Goal: Transaction & Acquisition: Purchase product/service

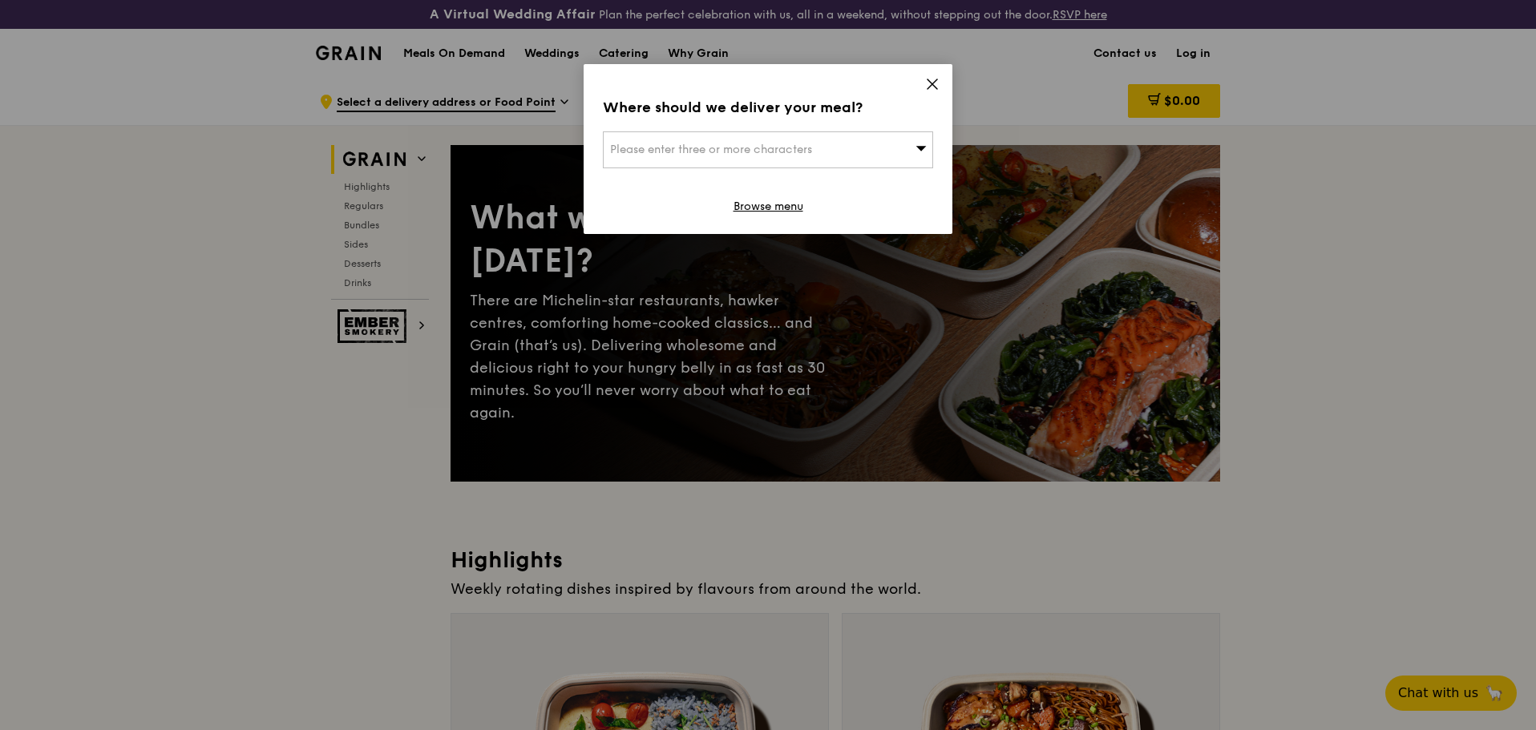
click at [931, 80] on icon at bounding box center [932, 84] width 14 height 14
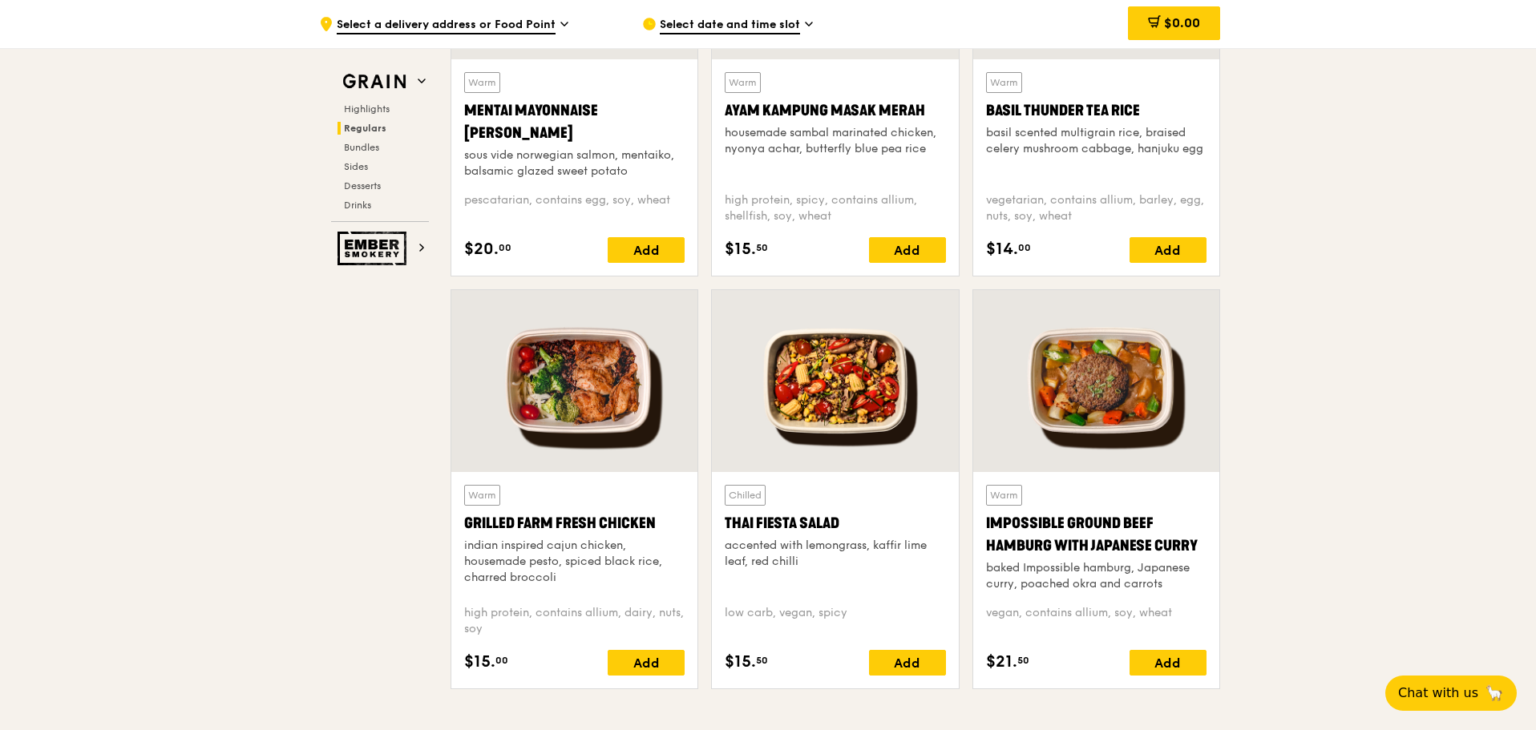
scroll to position [2726, 0]
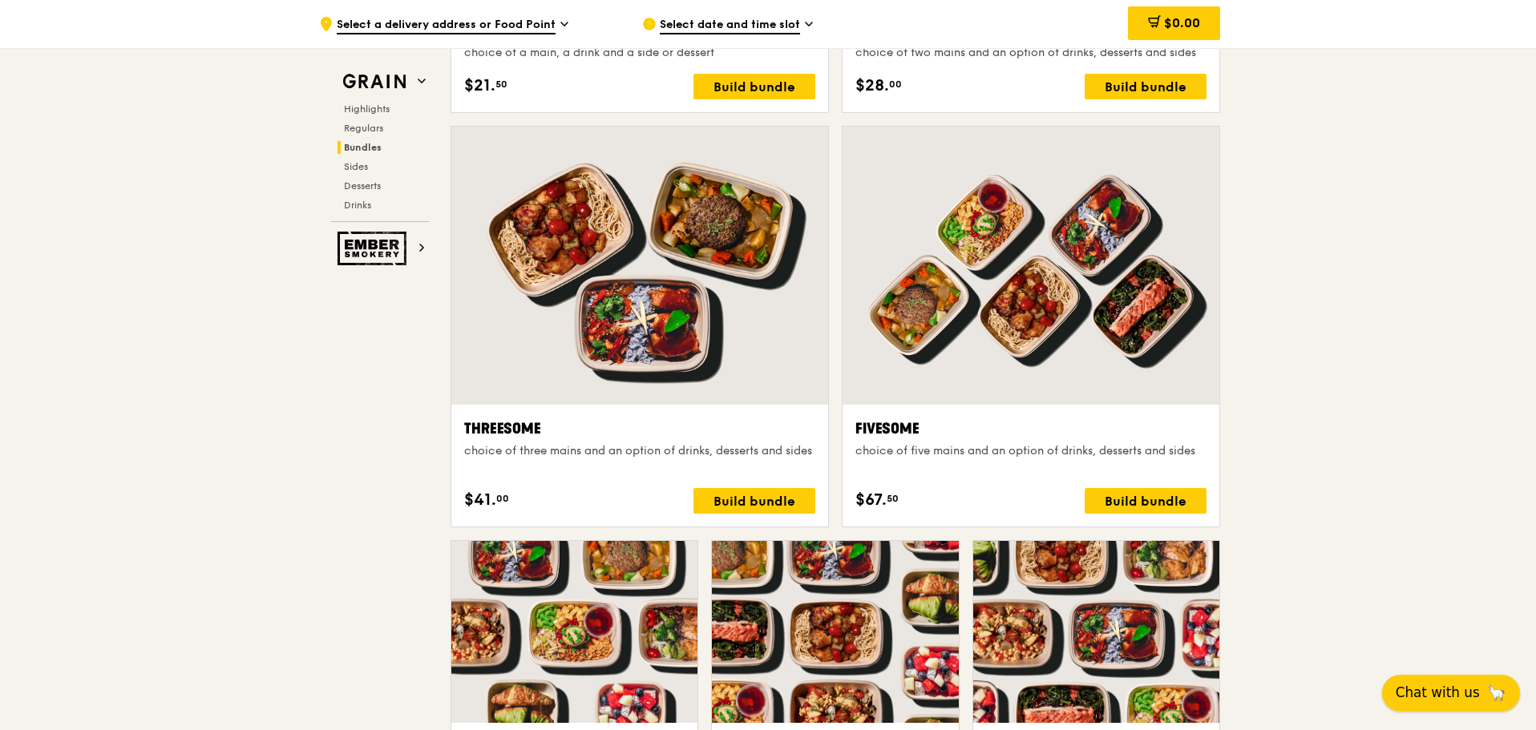
click at [1440, 679] on button "Chat with us 🦙" at bounding box center [1451, 693] width 138 height 37
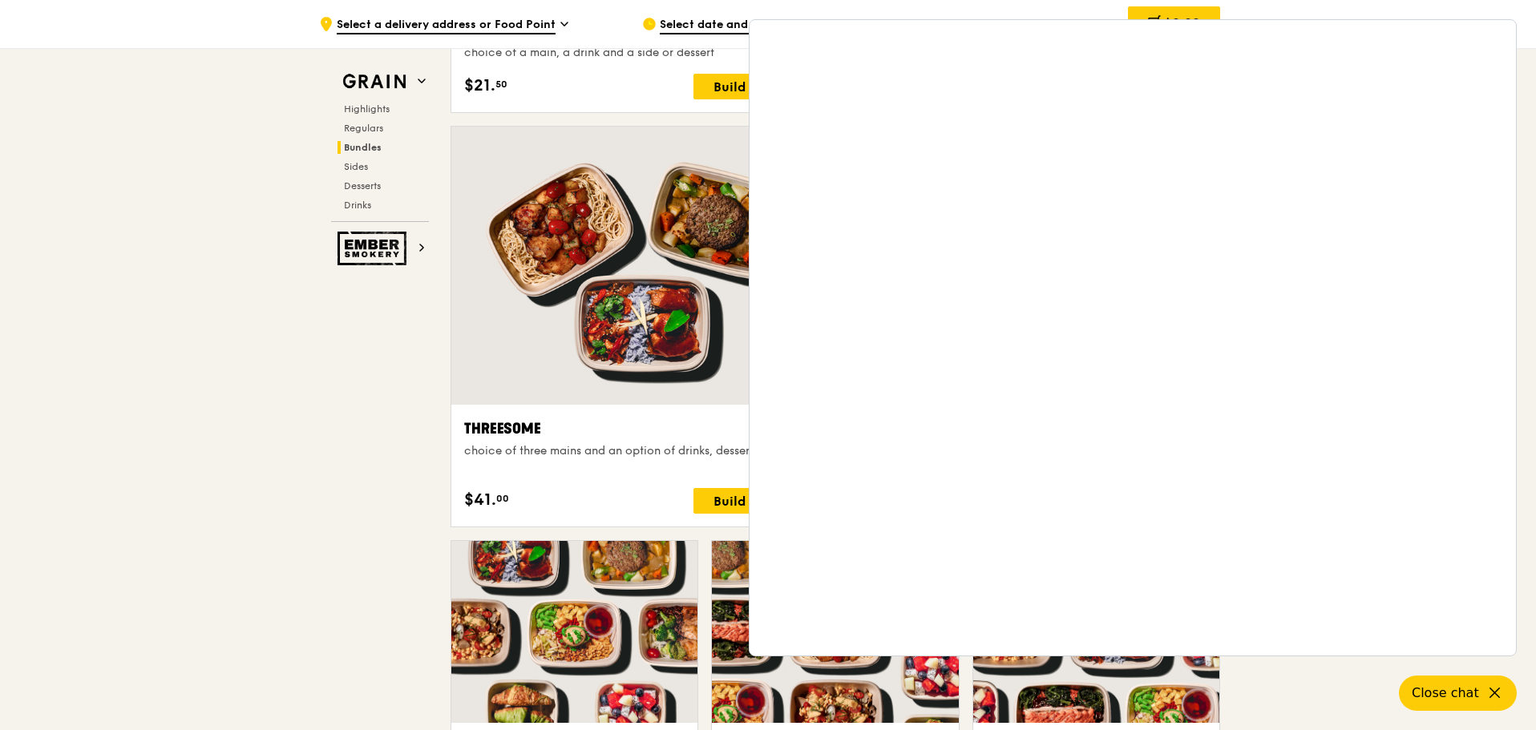
click at [145, 417] on div ".cls-1 { fill: none; stroke: #fff; stroke-linecap: round; stroke-linejoin: roun…" at bounding box center [768, 728] width 1536 height 6754
click at [1491, 694] on icon at bounding box center [1496, 693] width 19 height 19
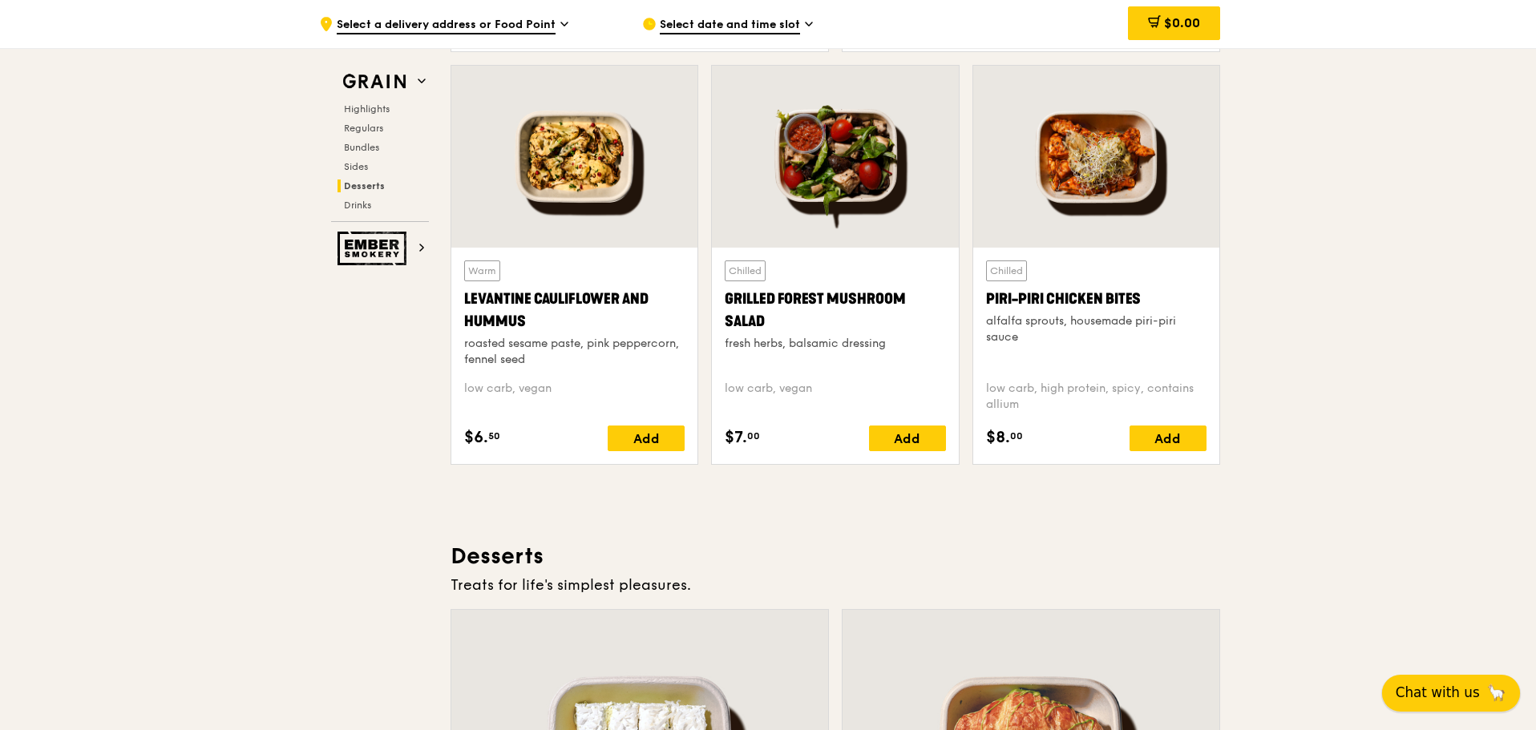
scroll to position [6639, 0]
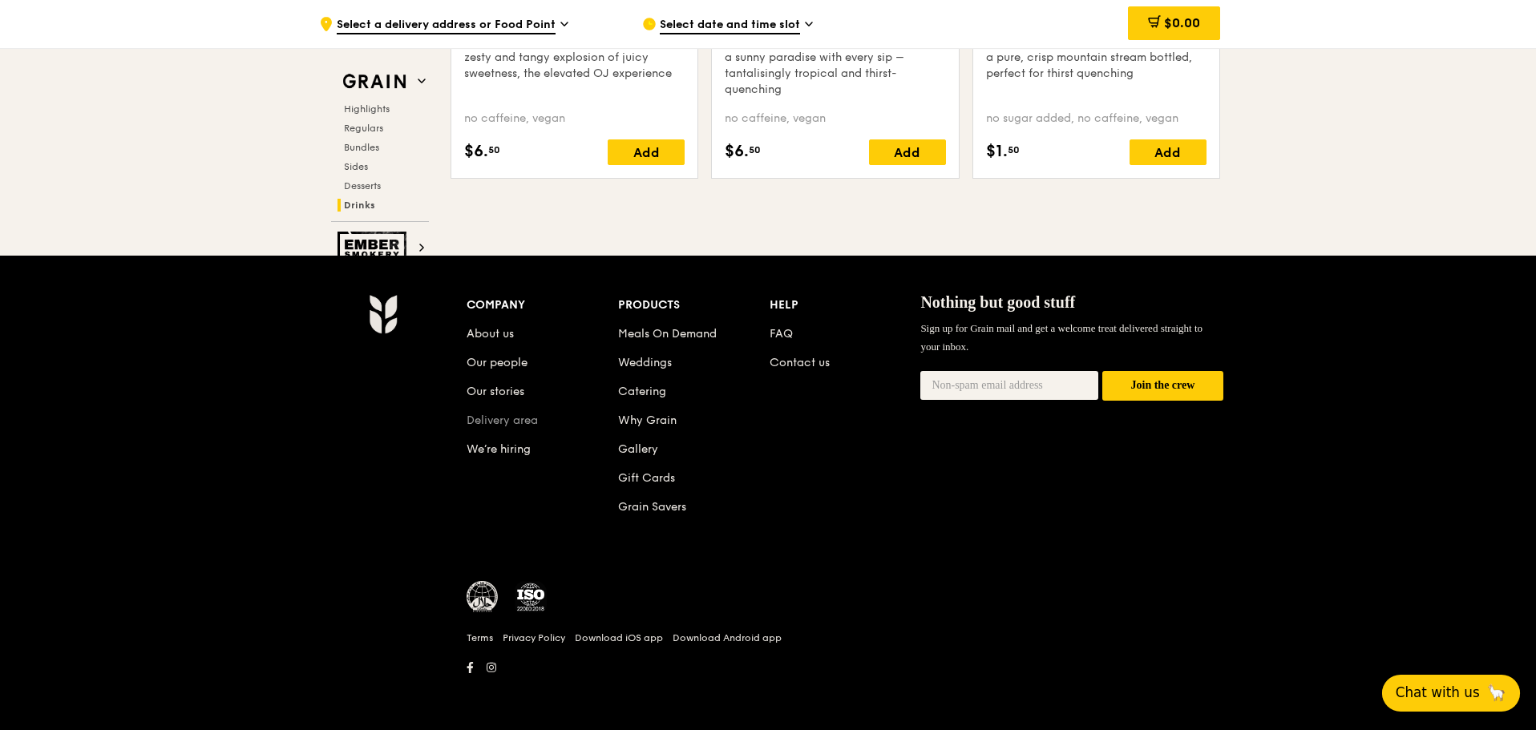
click at [506, 420] on link "Delivery area" at bounding box center [502, 421] width 71 height 14
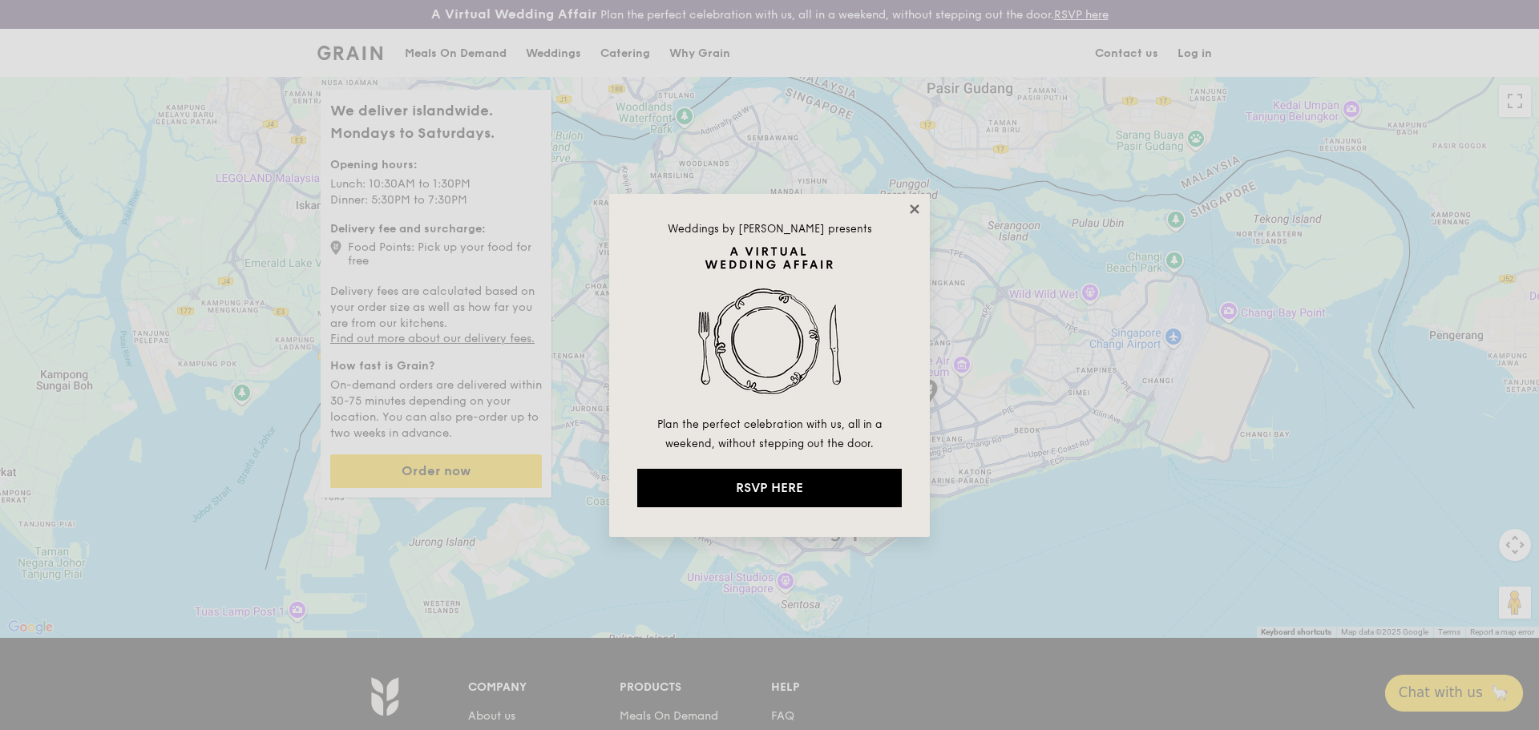
click at [912, 207] on icon at bounding box center [915, 209] width 14 height 14
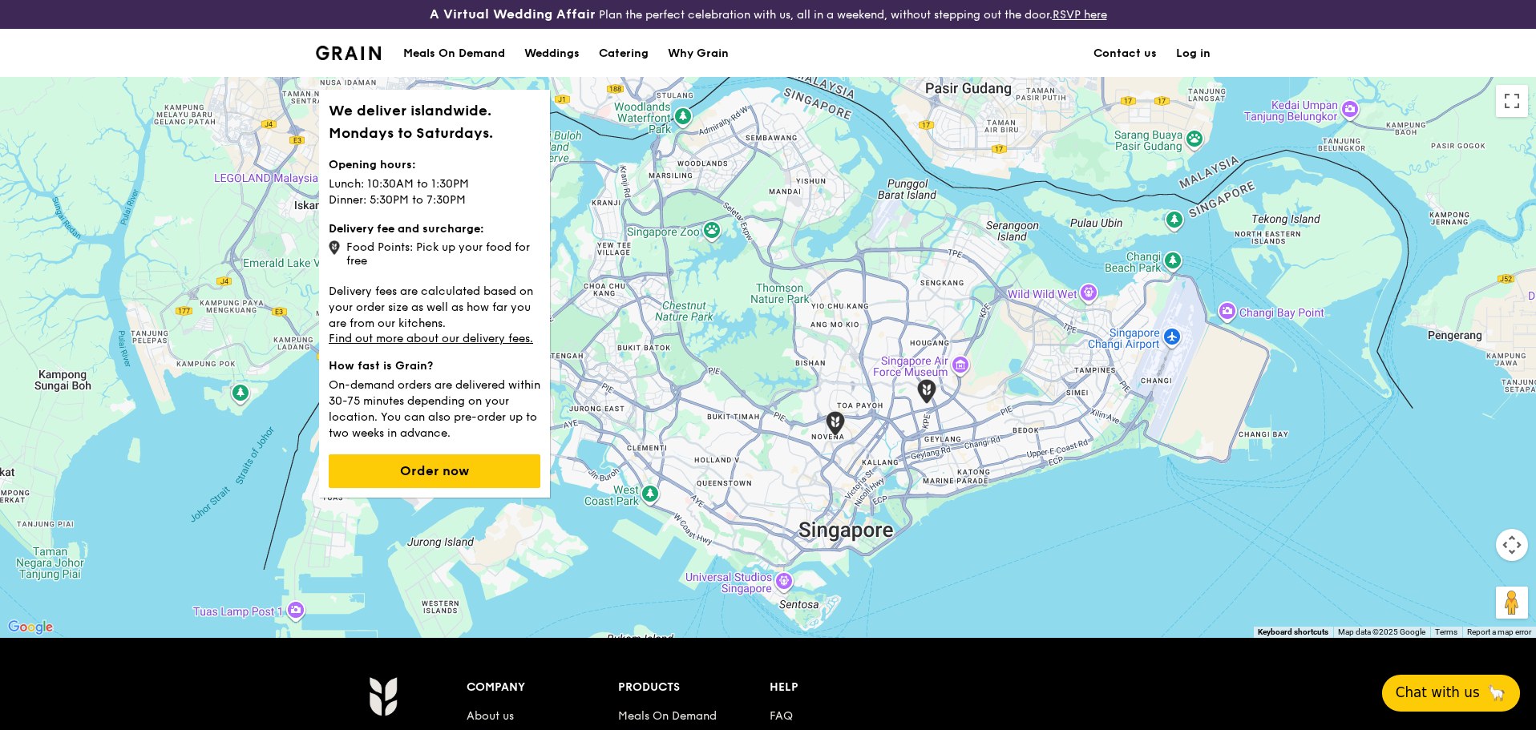
click at [364, 226] on strong "Delivery fee and surcharge:" at bounding box center [407, 229] width 156 height 14
click at [402, 190] on p "Lunch: 10:30AM to 1:30PM Dinner: 5:30PM to 7:30PM" at bounding box center [435, 190] width 212 height 35
click at [410, 137] on h1 "We deliver islandwide. Mondays to Saturdays." at bounding box center [435, 121] width 212 height 45
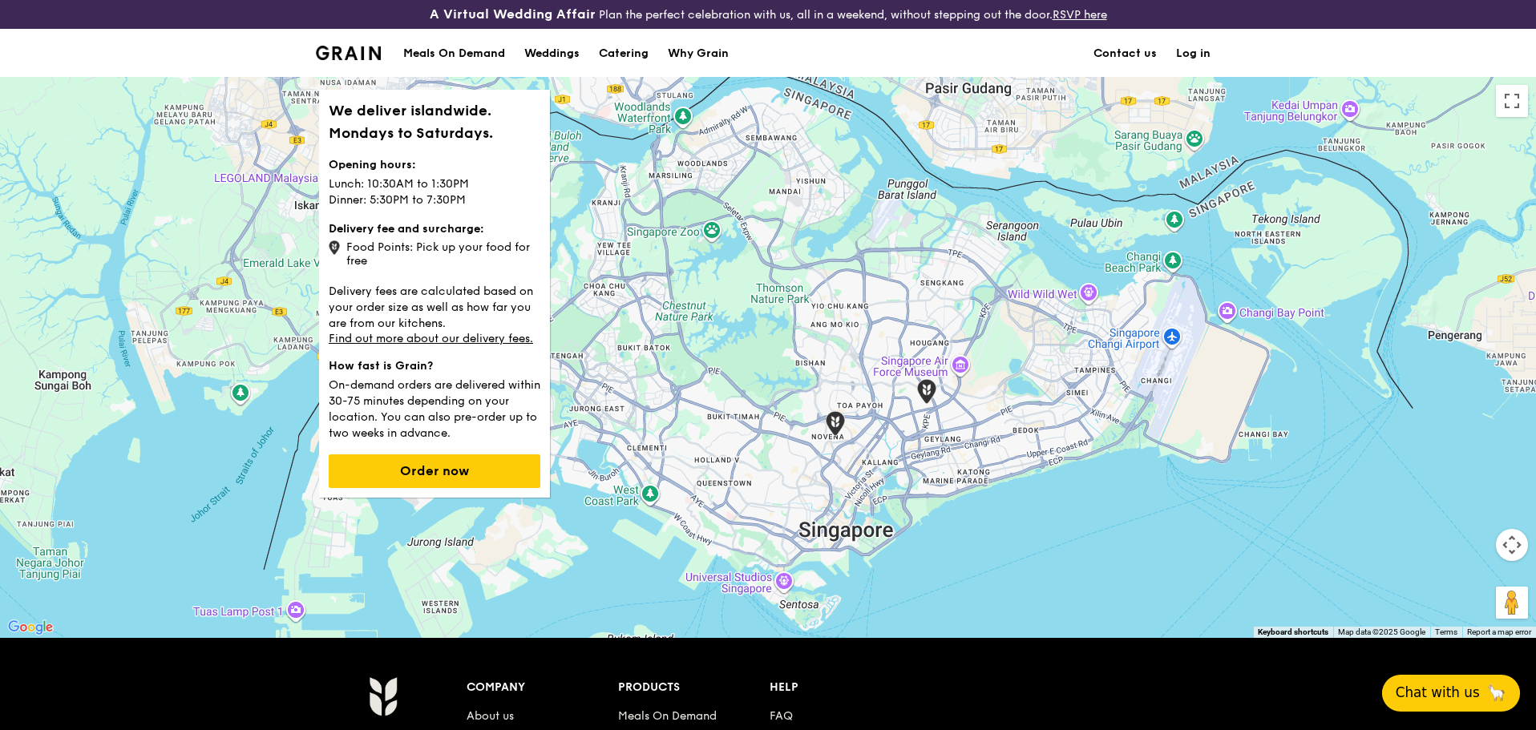
click at [421, 191] on p "Lunch: 10:30AM to 1:30PM Dinner: 5:30PM to 7:30PM" at bounding box center [435, 190] width 212 height 35
click at [417, 205] on p "Lunch: 10:30AM to 1:30PM Dinner: 5:30PM to 7:30PM" at bounding box center [435, 190] width 212 height 35
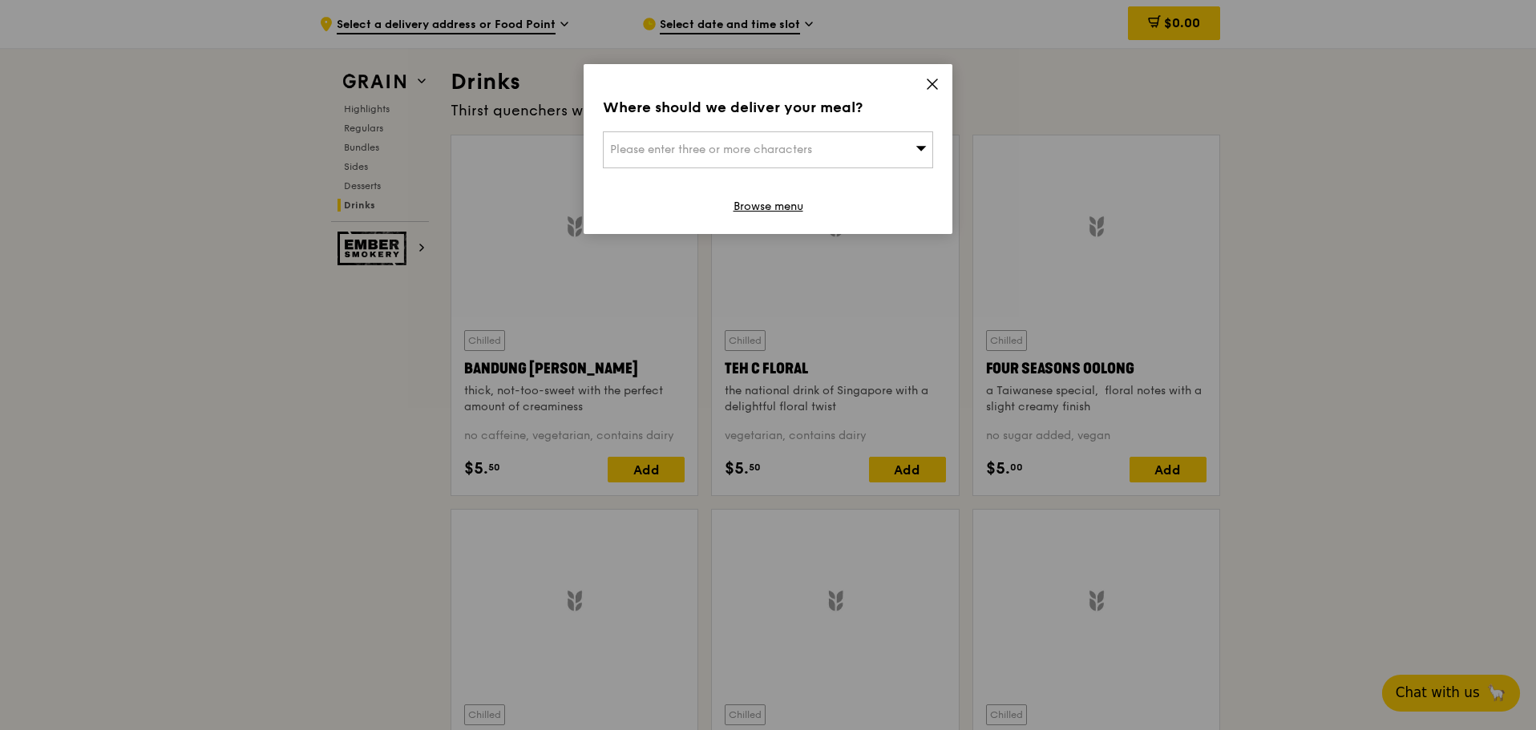
scroll to position [6581, 0]
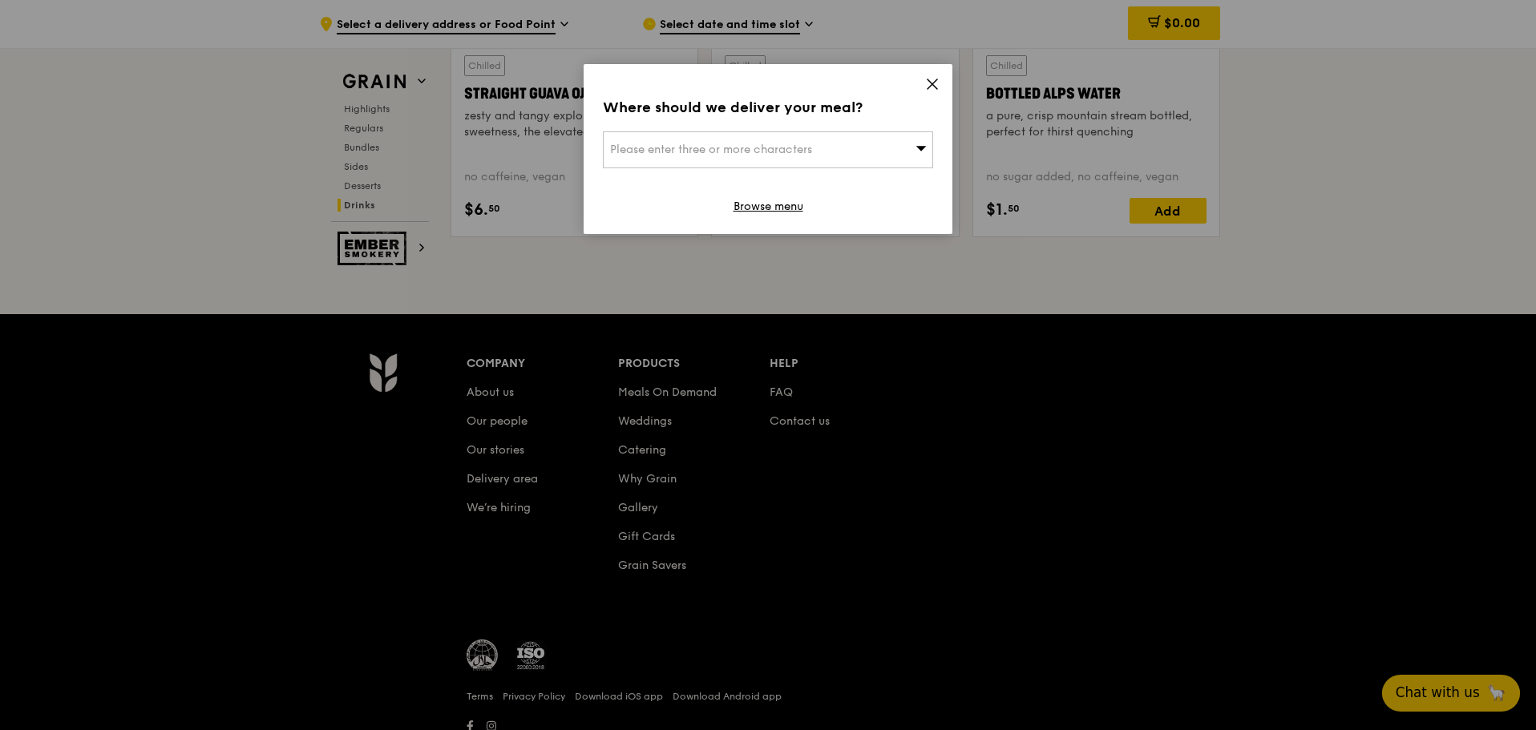
click at [867, 148] on div "Please enter three or more characters" at bounding box center [768, 149] width 330 height 37
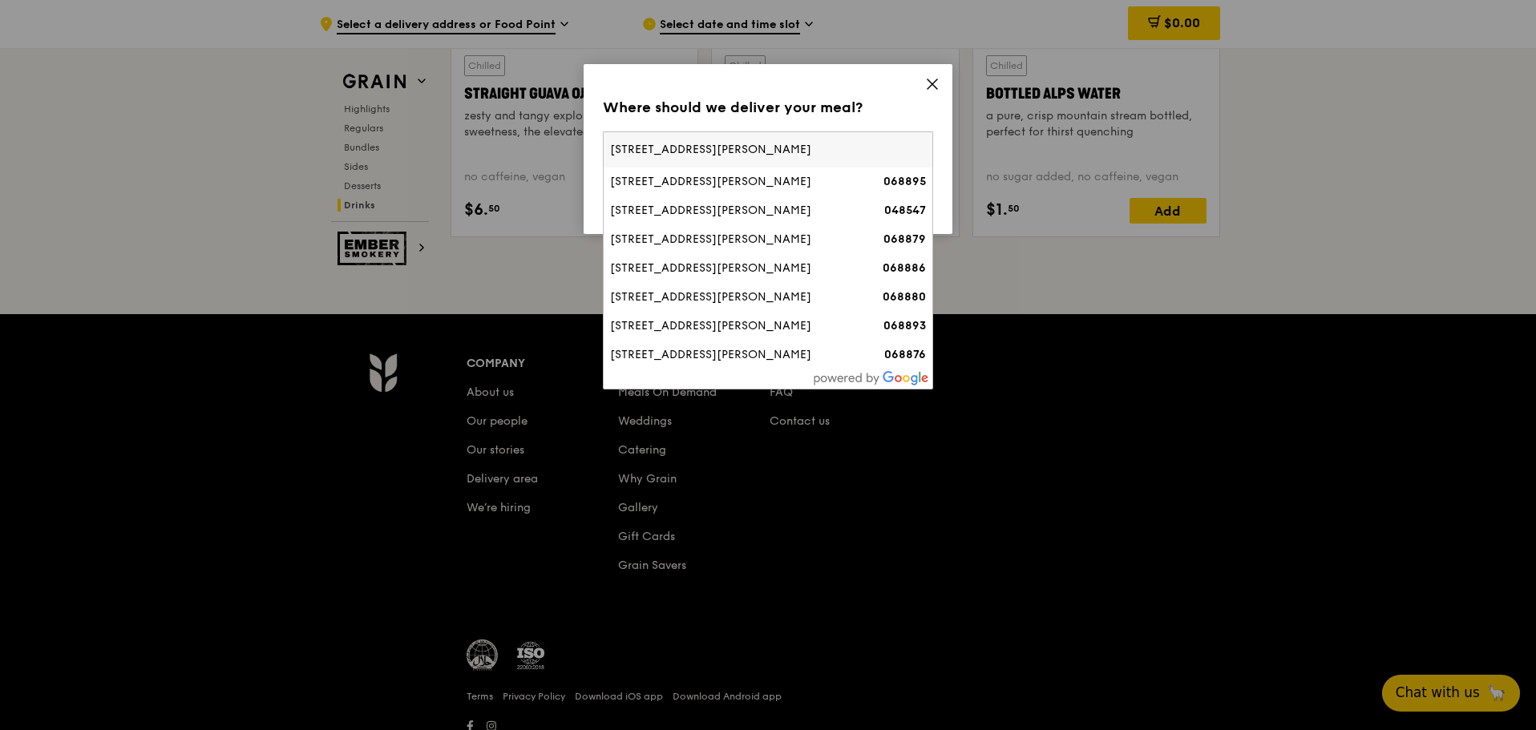
type input "[STREET_ADDRESS][PERSON_NAME]"
click at [863, 174] on div "068895" at bounding box center [886, 182] width 79 height 16
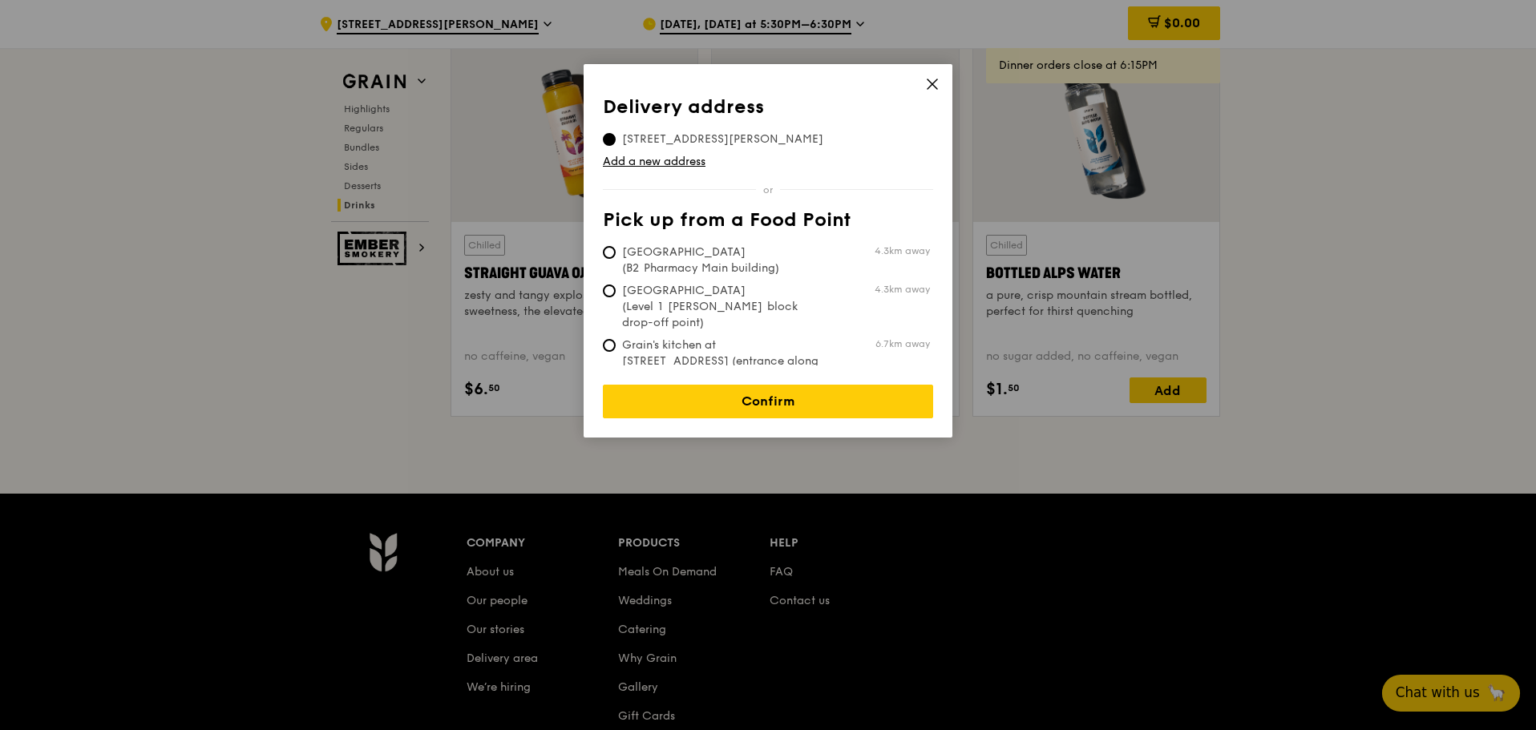
scroll to position [6399, 0]
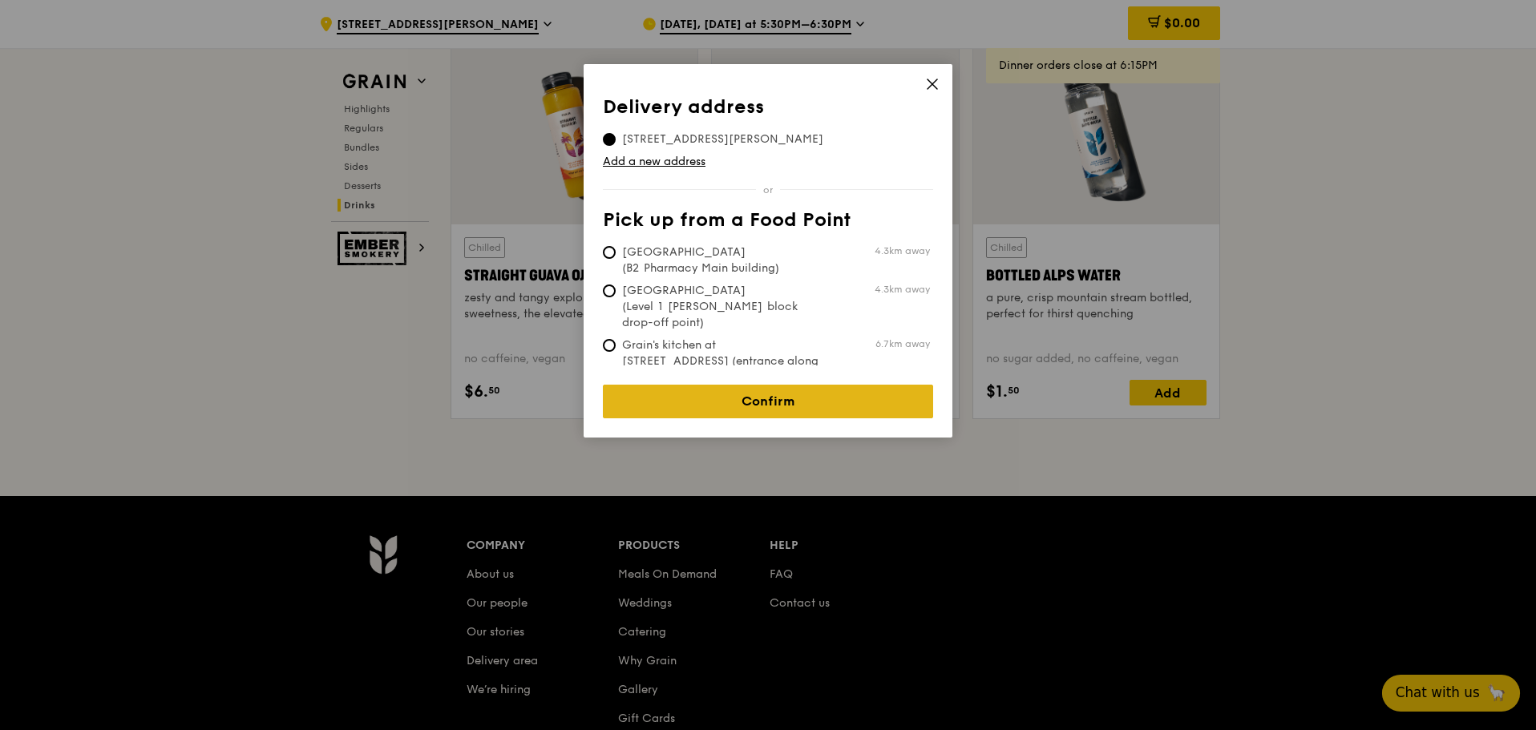
click at [826, 391] on link "Confirm" at bounding box center [768, 402] width 330 height 34
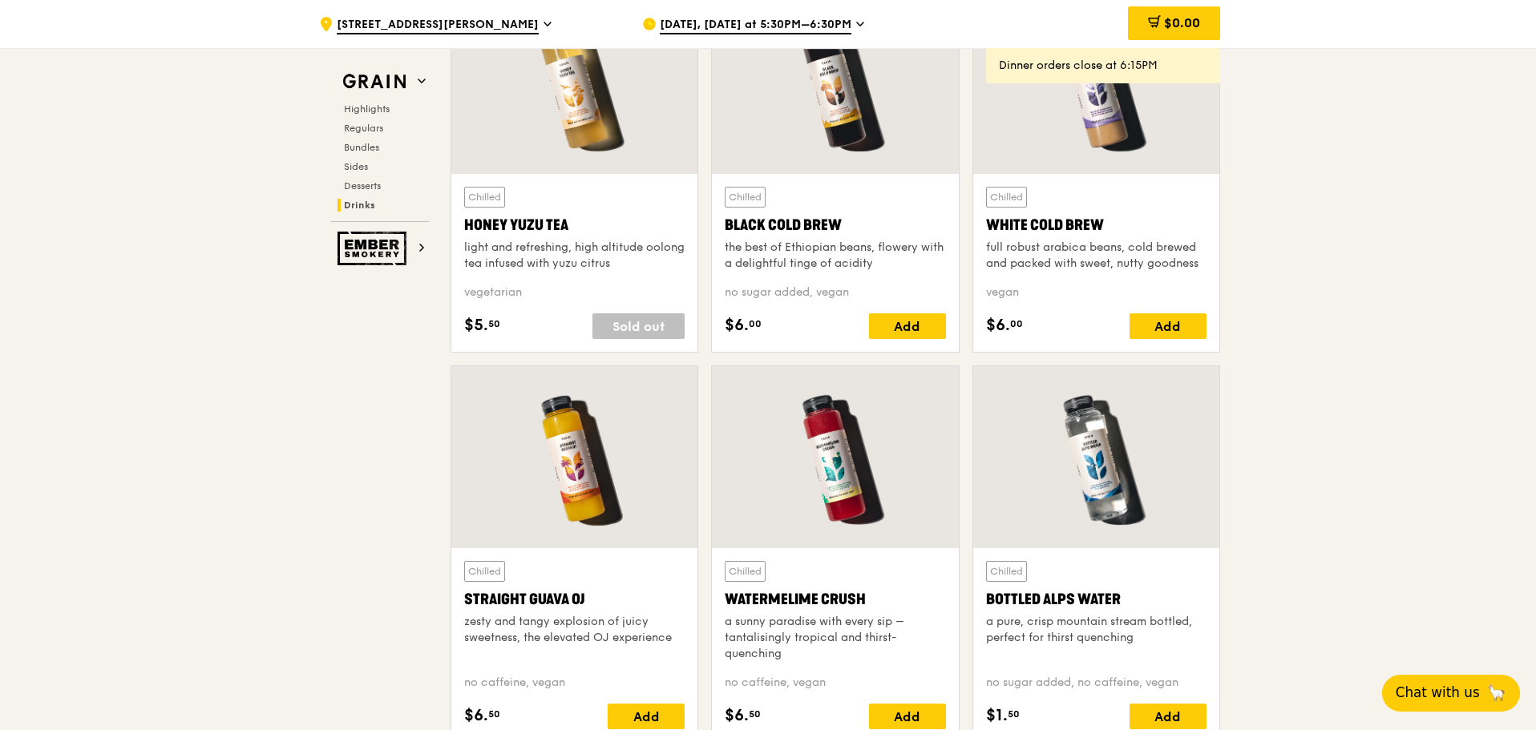
scroll to position [5998, 0]
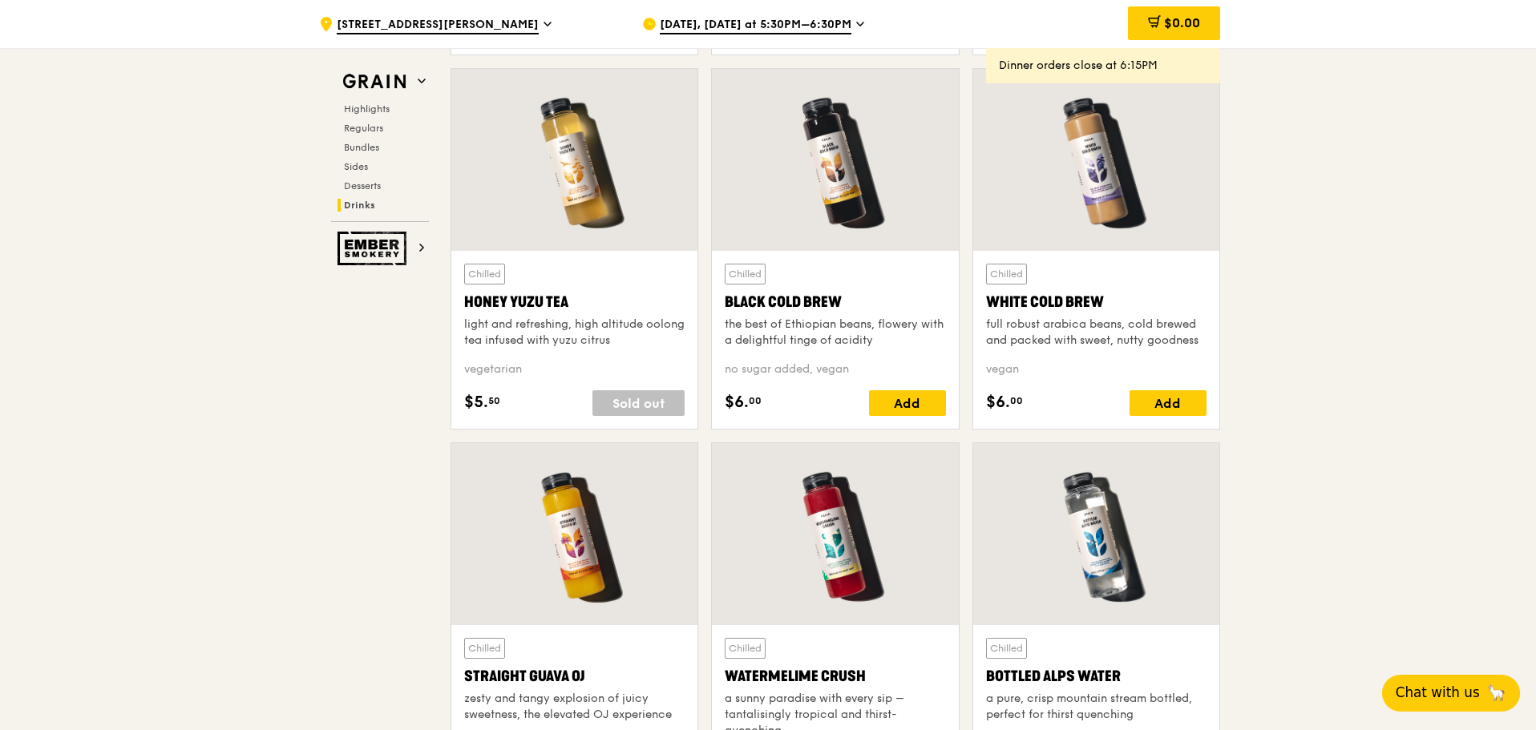
click at [839, 23] on span "[DATE], [DATE] at 5:30PM–6:30PM" at bounding box center [756, 26] width 192 height 18
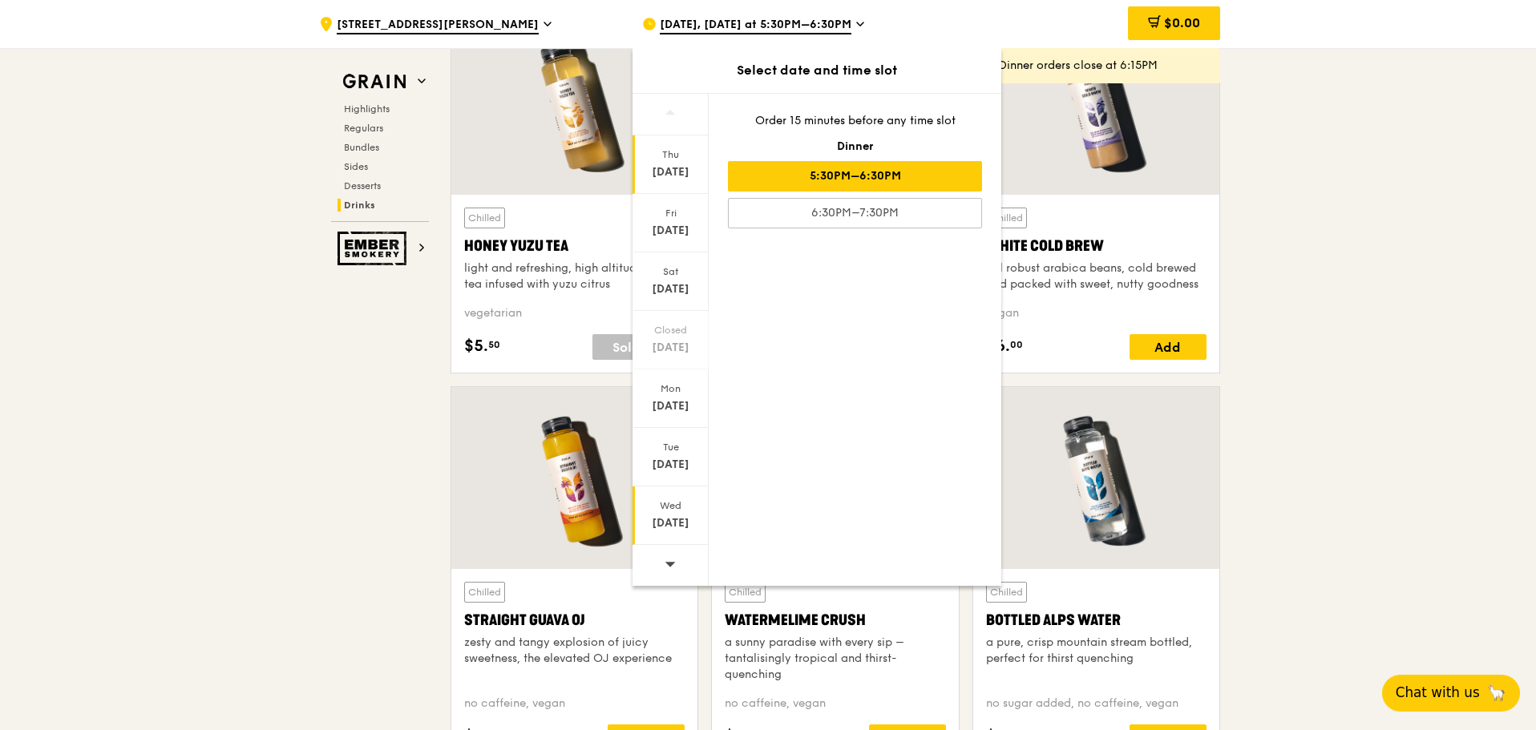
scroll to position [6078, 0]
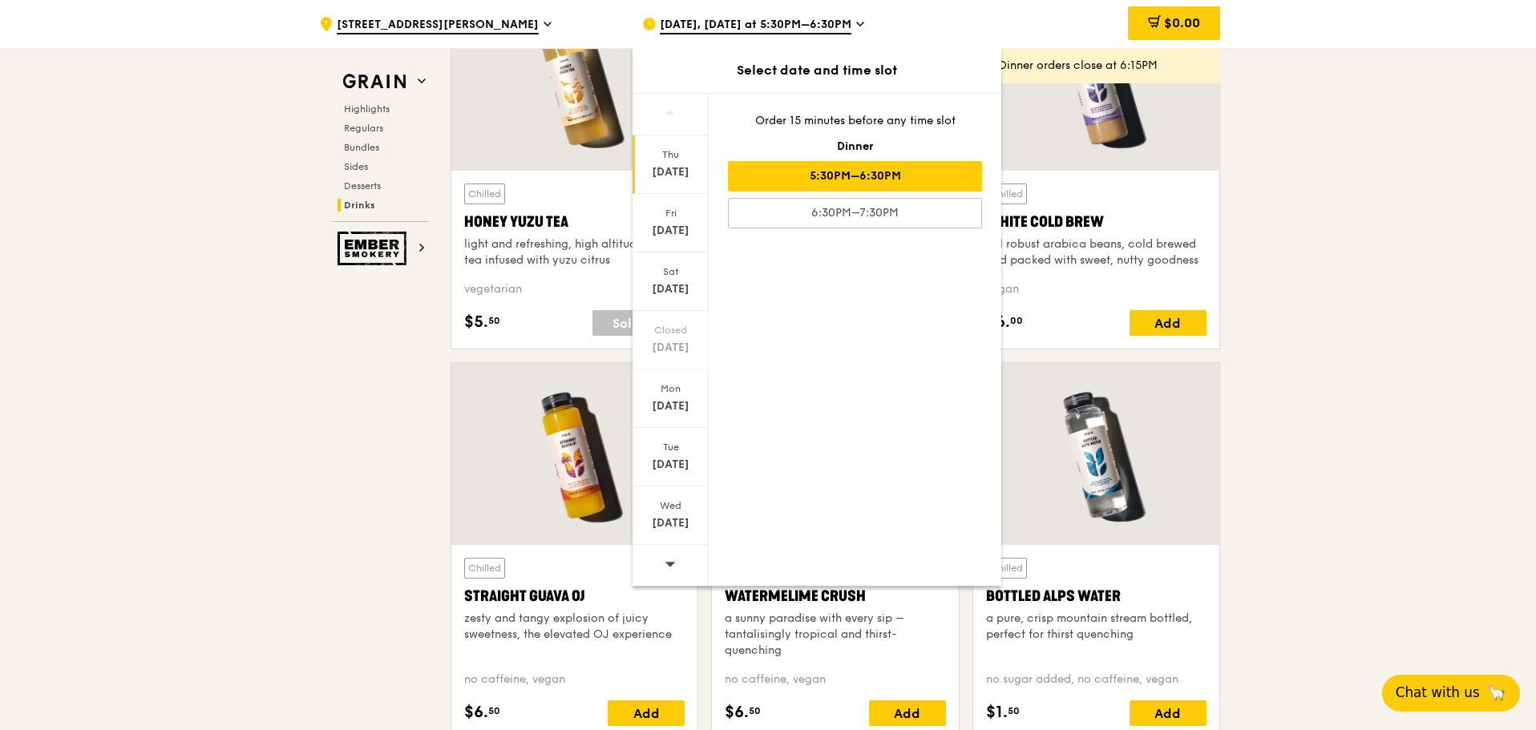
click at [671, 560] on icon at bounding box center [670, 564] width 11 height 12
click at [673, 111] on icon at bounding box center [670, 113] width 11 height 12
click at [669, 572] on span at bounding box center [670, 564] width 11 height 38
click at [674, 166] on div "[DATE]" at bounding box center [670, 172] width 71 height 16
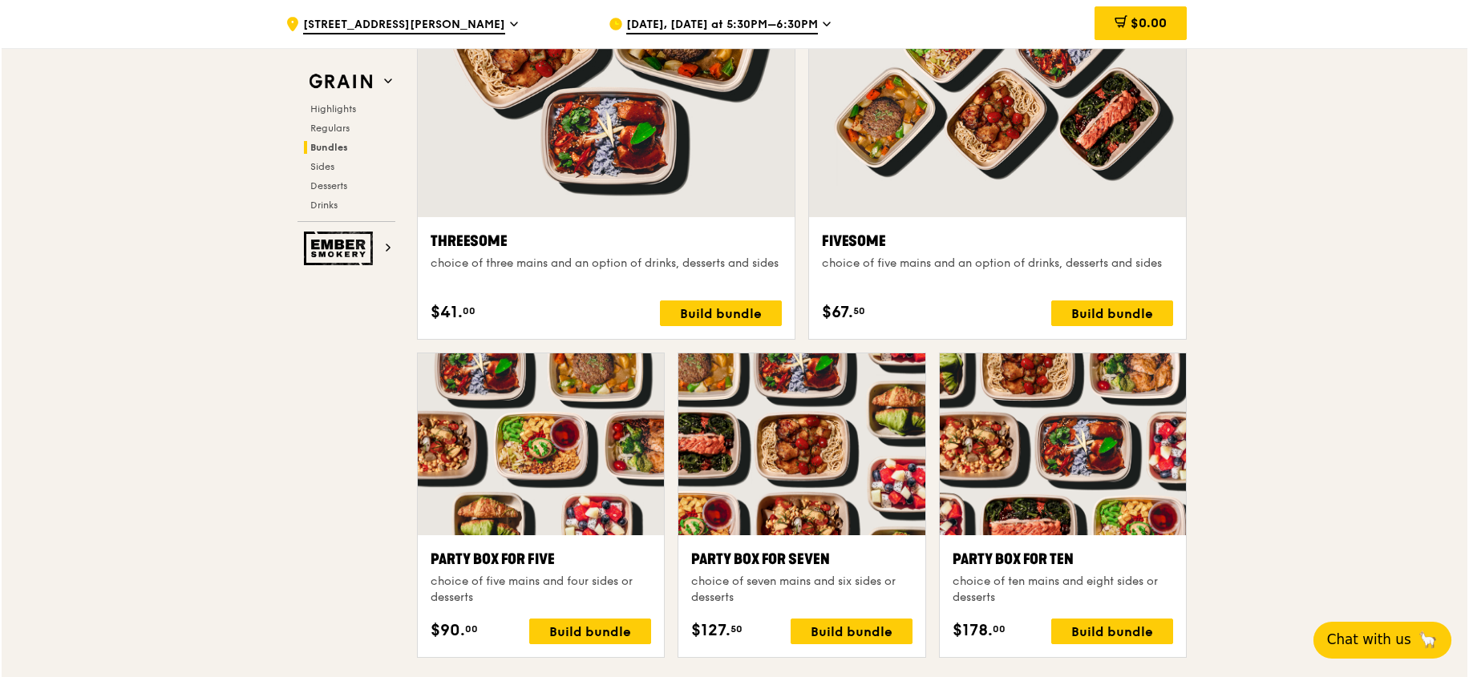
scroll to position [3113, 0]
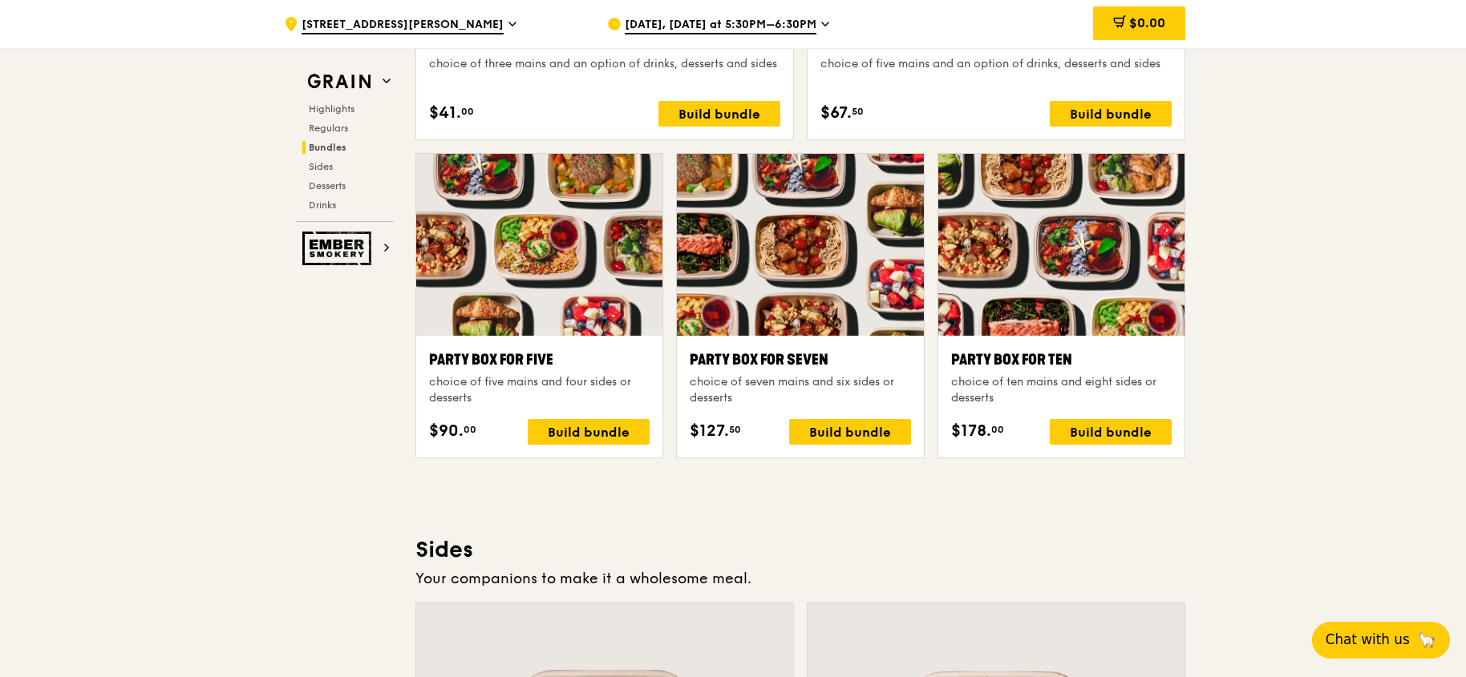
click at [804, 415] on div "Party Box for Seven choice of seven mains and six sides or desserts $127. 50 Bu…" at bounding box center [800, 397] width 220 height 96
click at [849, 429] on div "Build bundle" at bounding box center [850, 432] width 122 height 26
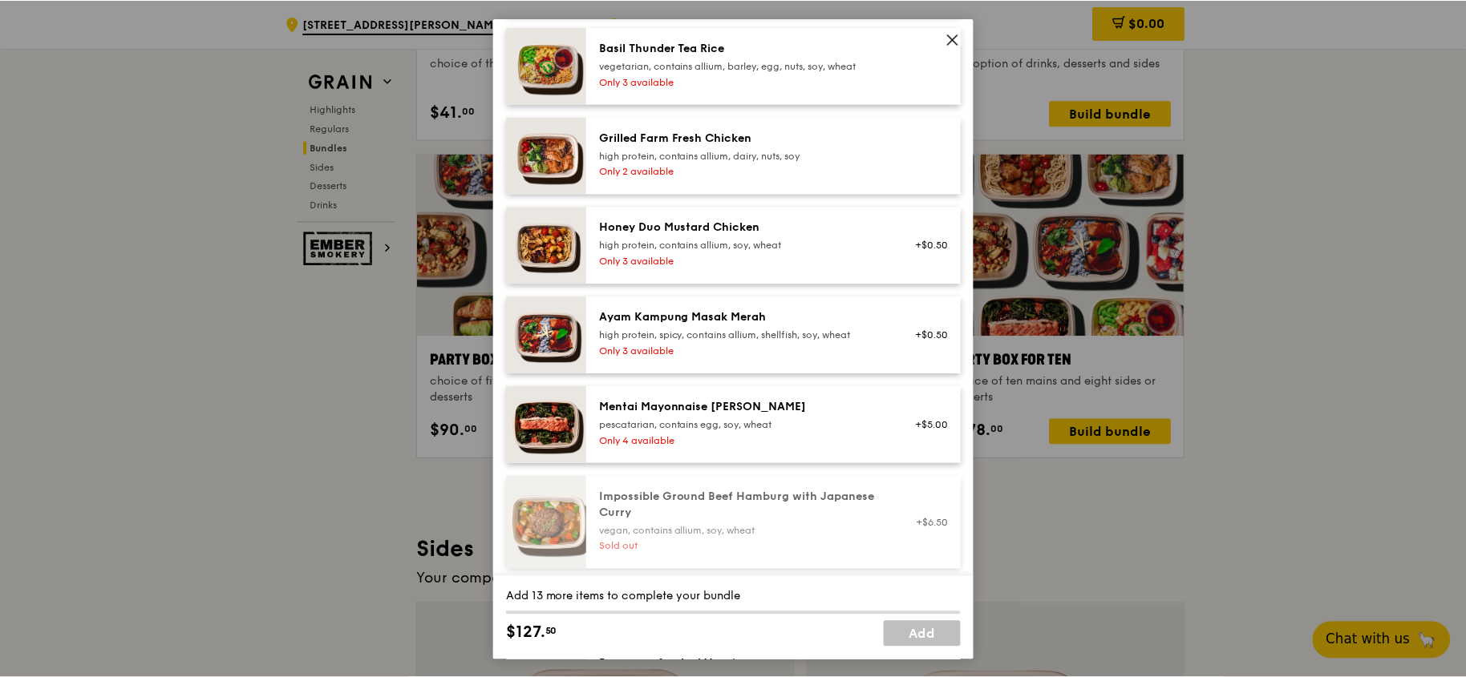
scroll to position [481, 0]
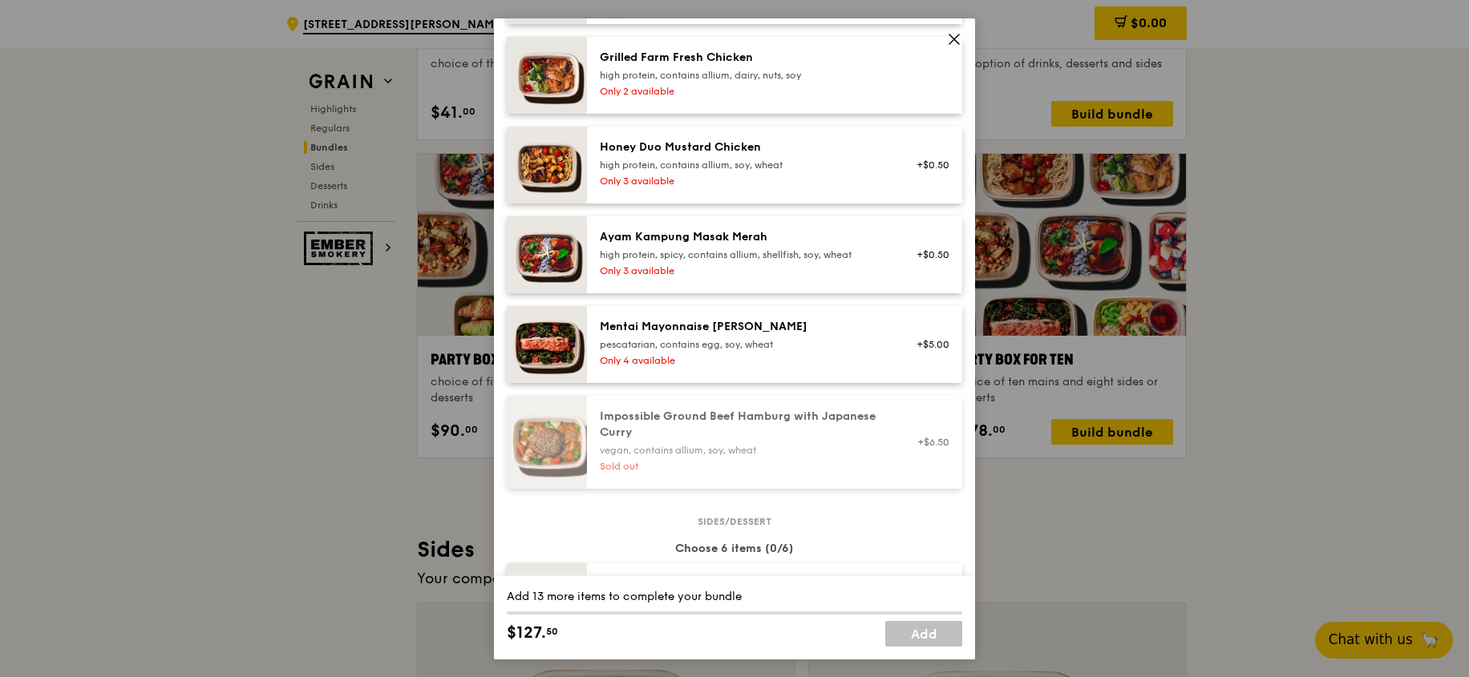
click at [690, 82] on div "high protein, contains allium, dairy, nuts, soy" at bounding box center [744, 75] width 288 height 13
click at [554, 74] on img at bounding box center [547, 75] width 80 height 77
click at [952, 38] on icon at bounding box center [954, 39] width 10 height 10
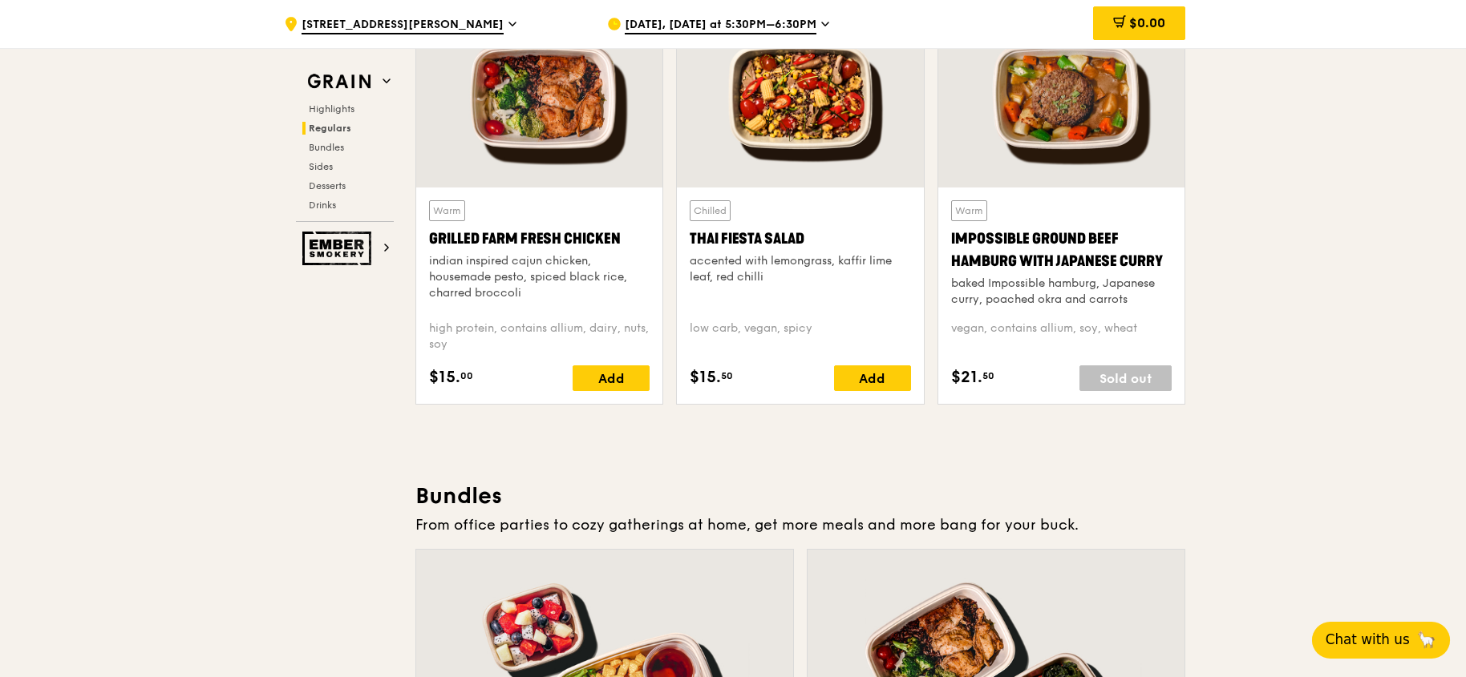
scroll to position [1911, 0]
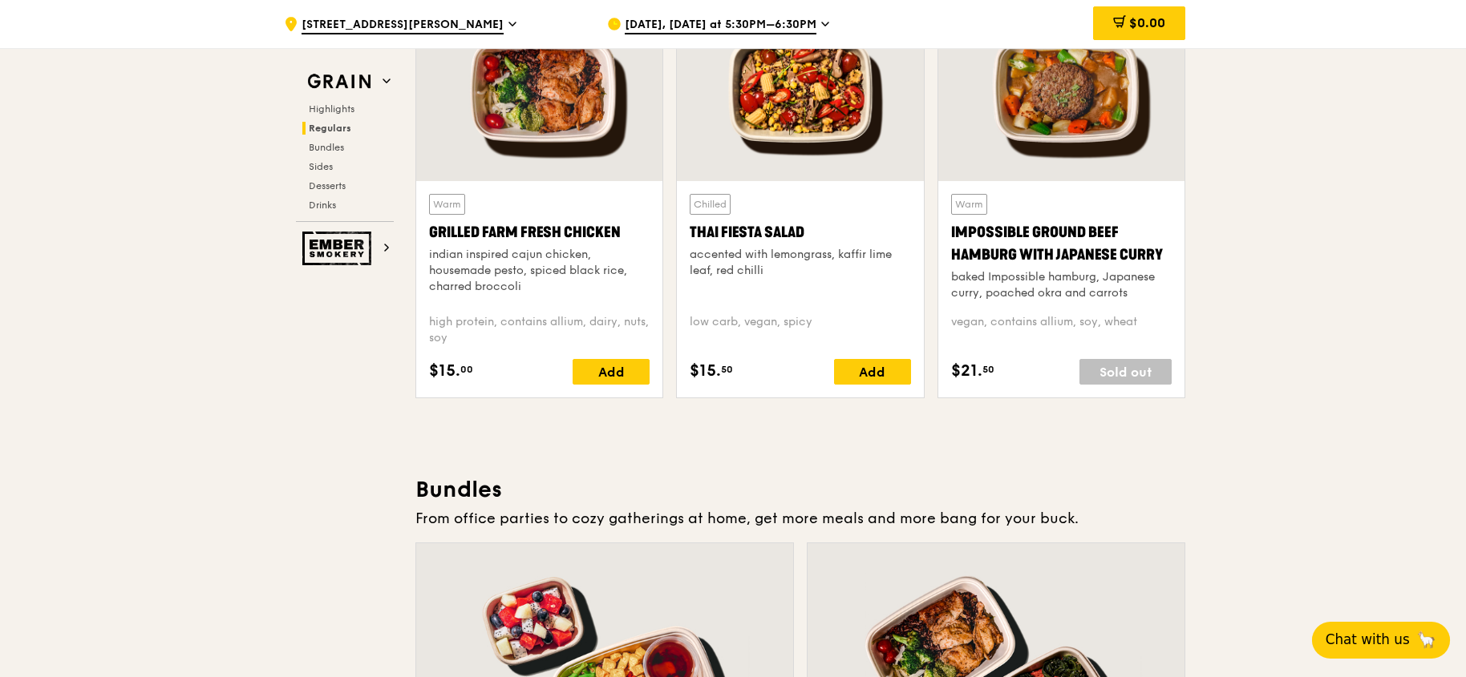
click at [571, 105] on div at bounding box center [539, 90] width 246 height 182
